Goal: Transaction & Acquisition: Obtain resource

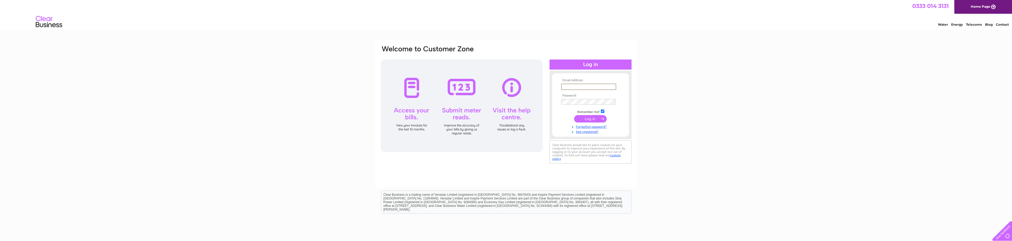
click at [615, 85] on input "text" at bounding box center [588, 87] width 55 height 6
type input "uarfpropertiesltd@gmail.com"
click at [595, 120] on input "submit" at bounding box center [590, 118] width 33 height 7
click at [595, 119] on input "submit" at bounding box center [590, 118] width 33 height 7
click at [601, 120] on input "submit" at bounding box center [590, 118] width 33 height 7
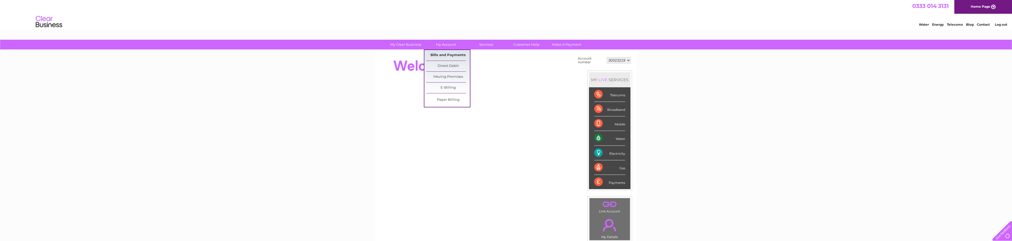
click at [458, 52] on link "Bills and Payments" at bounding box center [448, 55] width 44 height 11
click at [449, 54] on link "Bills and Payments" at bounding box center [448, 55] width 44 height 11
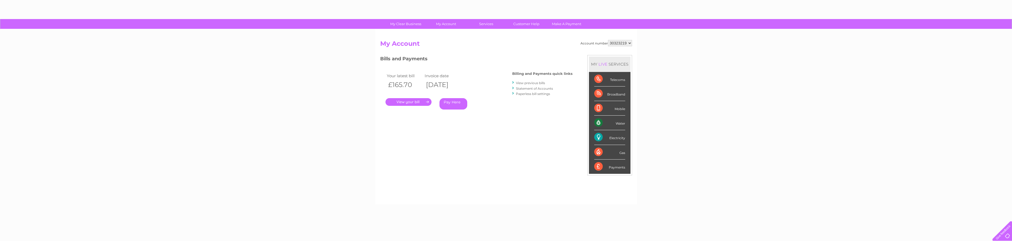
scroll to position [26, 0]
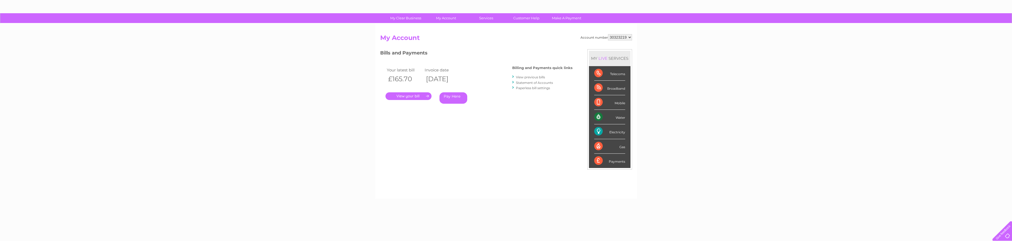
click at [420, 93] on link "." at bounding box center [408, 96] width 46 height 8
click at [425, 97] on link "." at bounding box center [408, 96] width 46 height 8
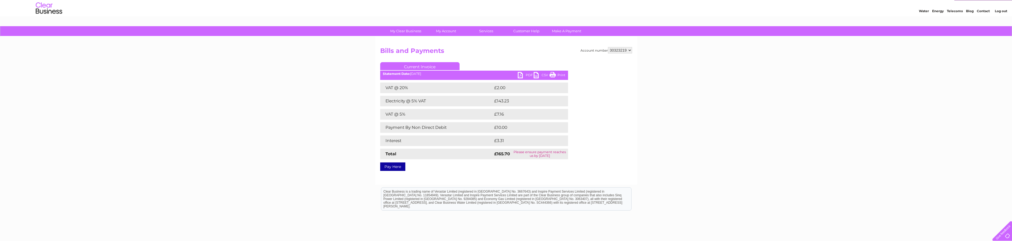
scroll to position [26, 0]
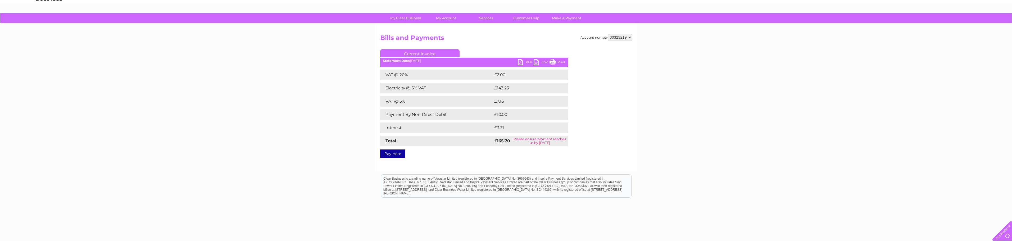
click at [523, 61] on link "PDF" at bounding box center [526, 63] width 16 height 8
click at [453, 29] on link "Bills and Payments" at bounding box center [448, 29] width 44 height 11
click at [454, 28] on link "Bills and Payments" at bounding box center [448, 29] width 44 height 11
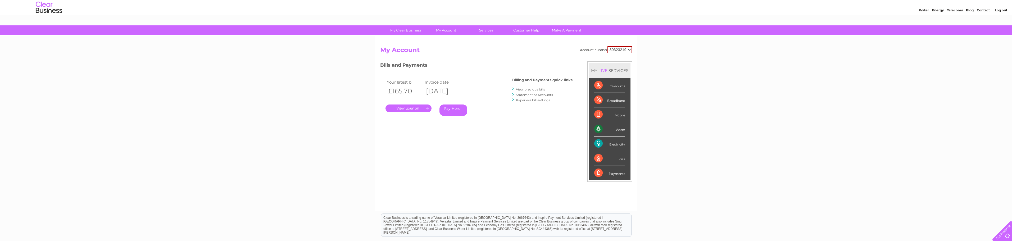
scroll to position [26, 0]
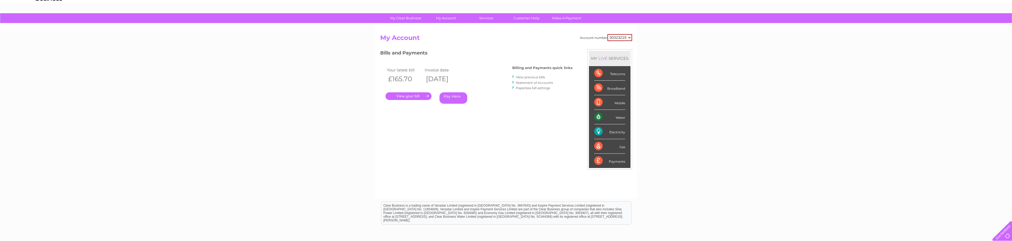
click at [534, 76] on link "View previous bills" at bounding box center [530, 77] width 29 height 4
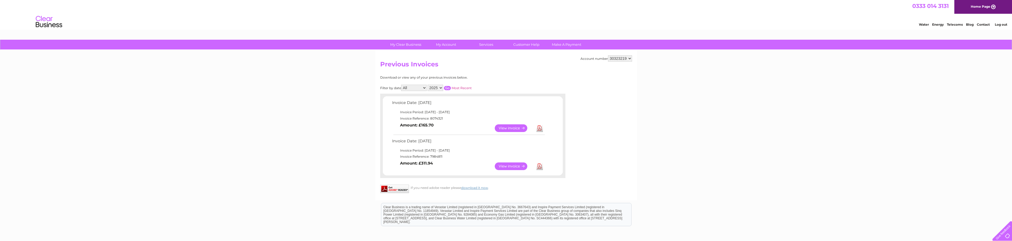
click at [512, 166] on link "View" at bounding box center [514, 166] width 39 height 8
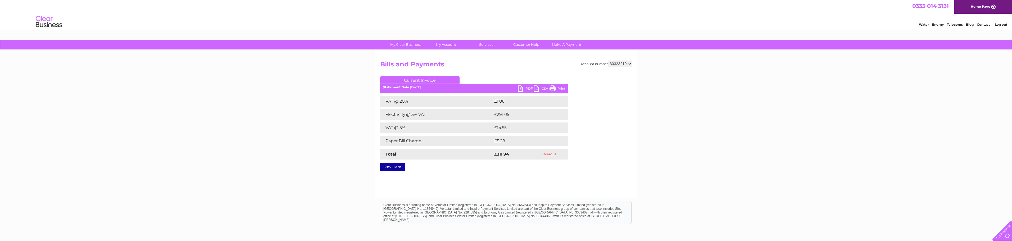
click at [523, 89] on link "PDF" at bounding box center [526, 89] width 16 height 8
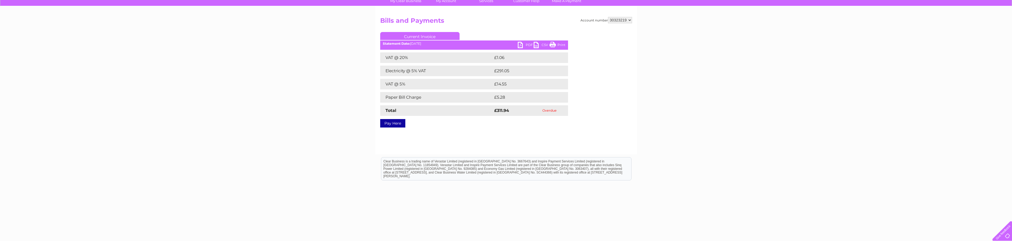
scroll to position [52, 0]
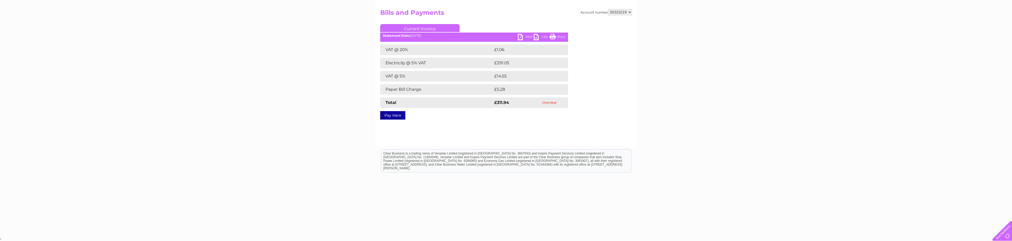
click at [1005, 228] on div at bounding box center [1001, 230] width 22 height 22
click at [1006, 230] on div at bounding box center [1001, 230] width 22 height 22
drag, startPoint x: 516, startPoint y: 103, endPoint x: 496, endPoint y: 99, distance: 20.5
click at [496, 99] on td "£311.94" at bounding box center [512, 102] width 38 height 11
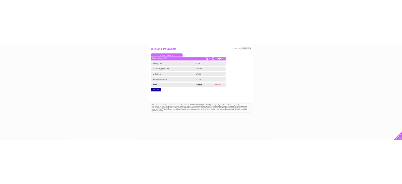
scroll to position [51, 0]
